Goal: Check status: Check status

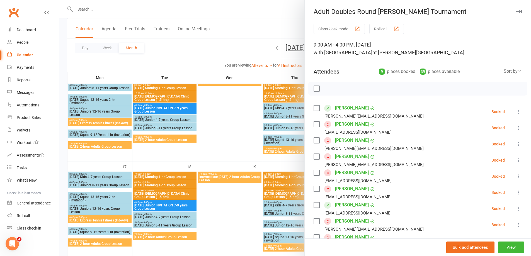
scroll to position [28, 0]
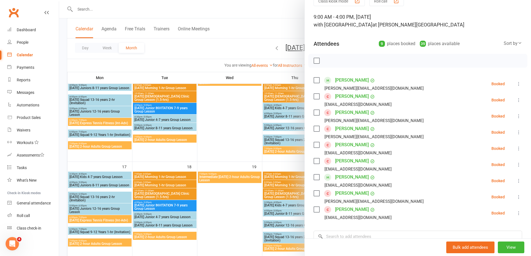
click at [80, 9] on div at bounding box center [294, 128] width 471 height 256
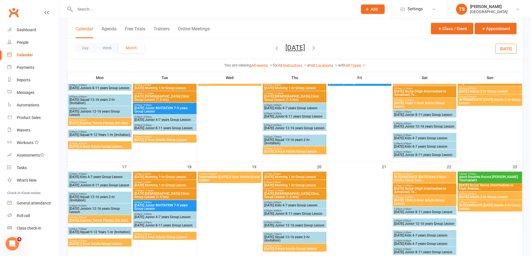
click at [79, 9] on input "text" at bounding box center [213, 9] width 280 height 8
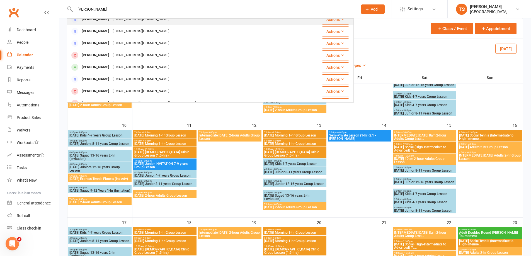
scroll to position [56, 0]
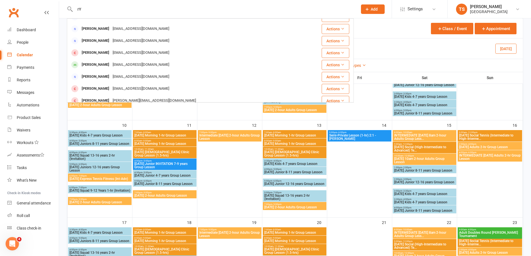
type input "r"
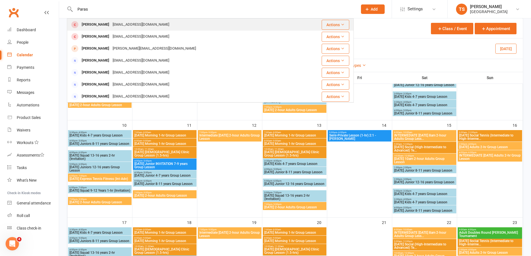
type input "Paras"
click at [111, 24] on div "[EMAIL_ADDRESS][DOMAIN_NAME]" at bounding box center [141, 25] width 60 height 8
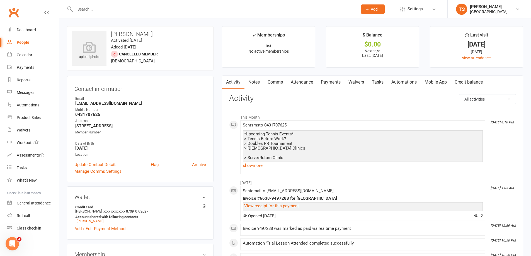
drag, startPoint x: 333, startPoint y: 81, endPoint x: 343, endPoint y: 87, distance: 11.5
click at [333, 82] on link "Payments" at bounding box center [331, 82] width 28 height 13
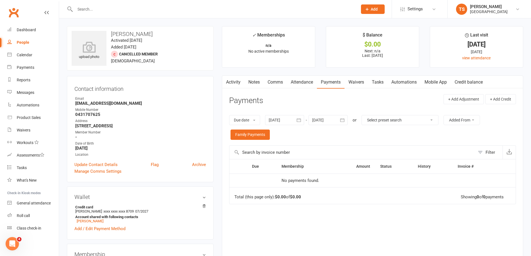
click at [280, 119] on div at bounding box center [284, 120] width 39 height 10
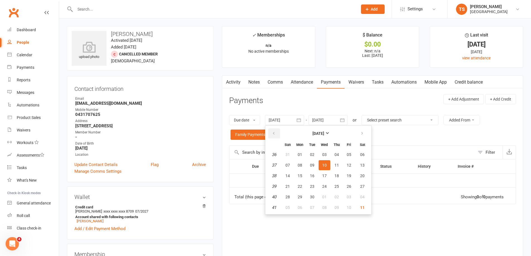
click at [275, 131] on icon "button" at bounding box center [274, 133] width 4 height 4
click at [290, 167] on span "06" at bounding box center [287, 165] width 4 height 4
type input "[DATE]"
